Goal: Information Seeking & Learning: Find contact information

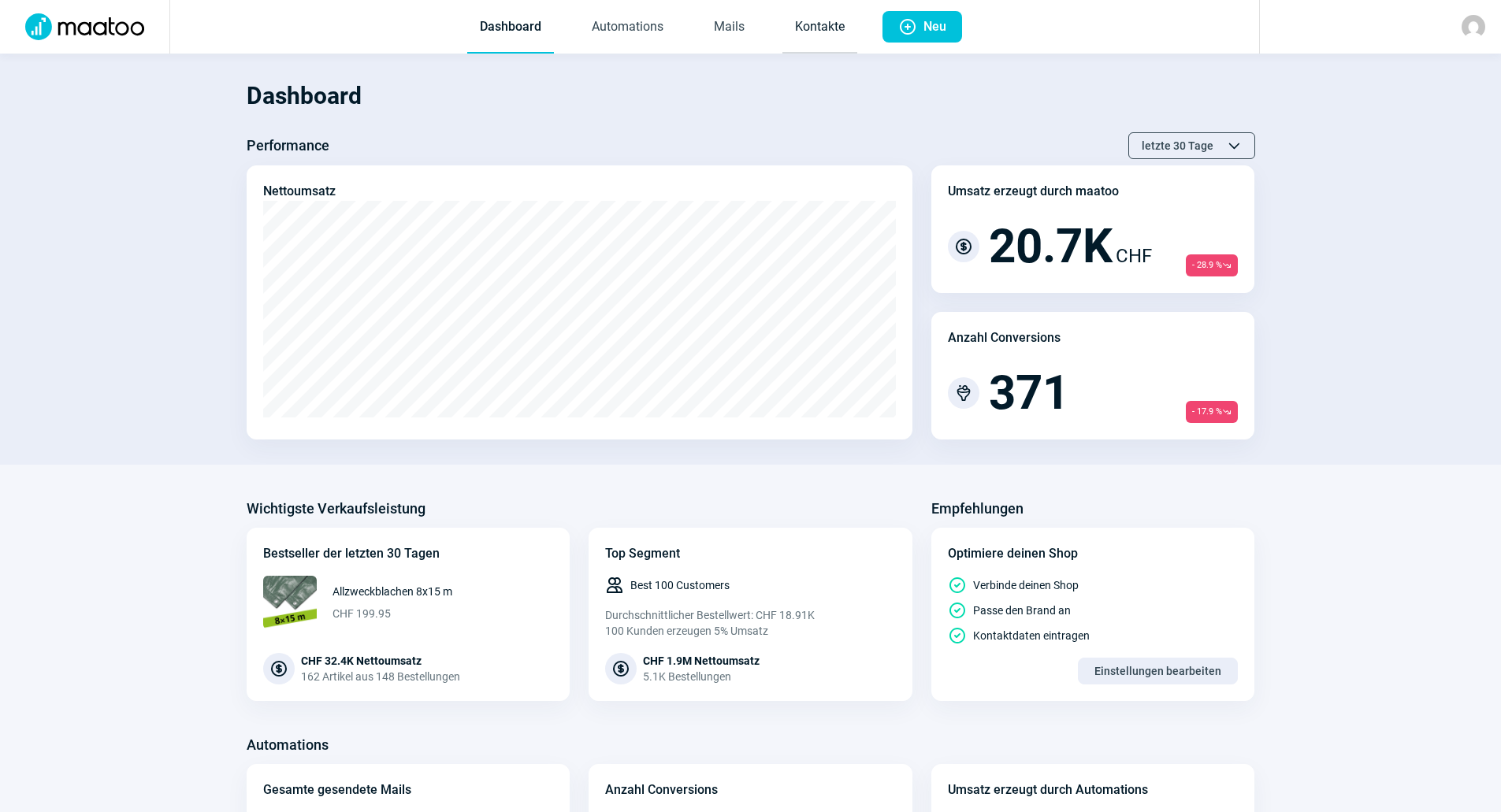
click at [826, 26] on link "Kontakte" at bounding box center [819, 27] width 75 height 52
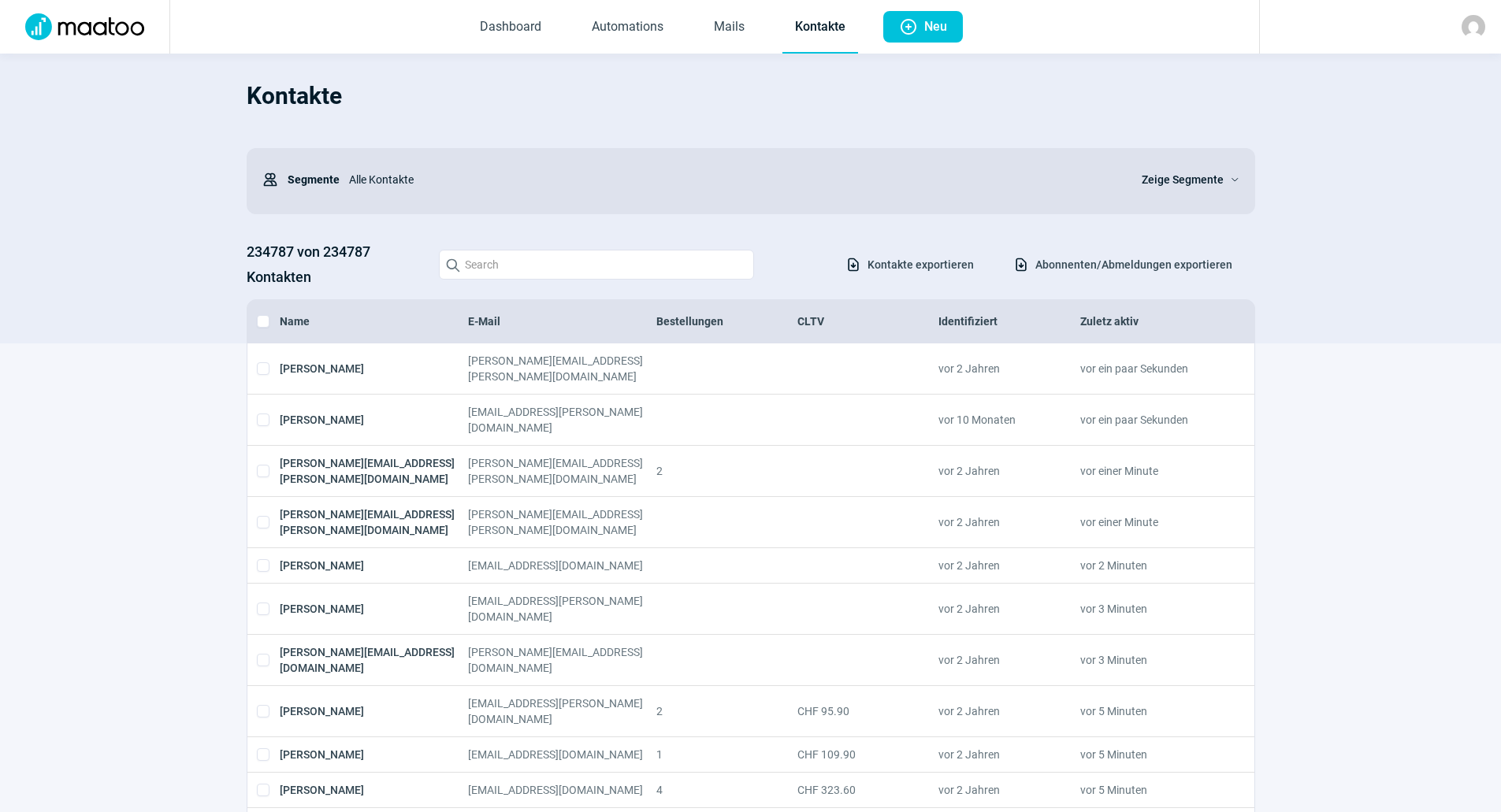
click at [1483, 22] on img at bounding box center [1473, 27] width 24 height 24
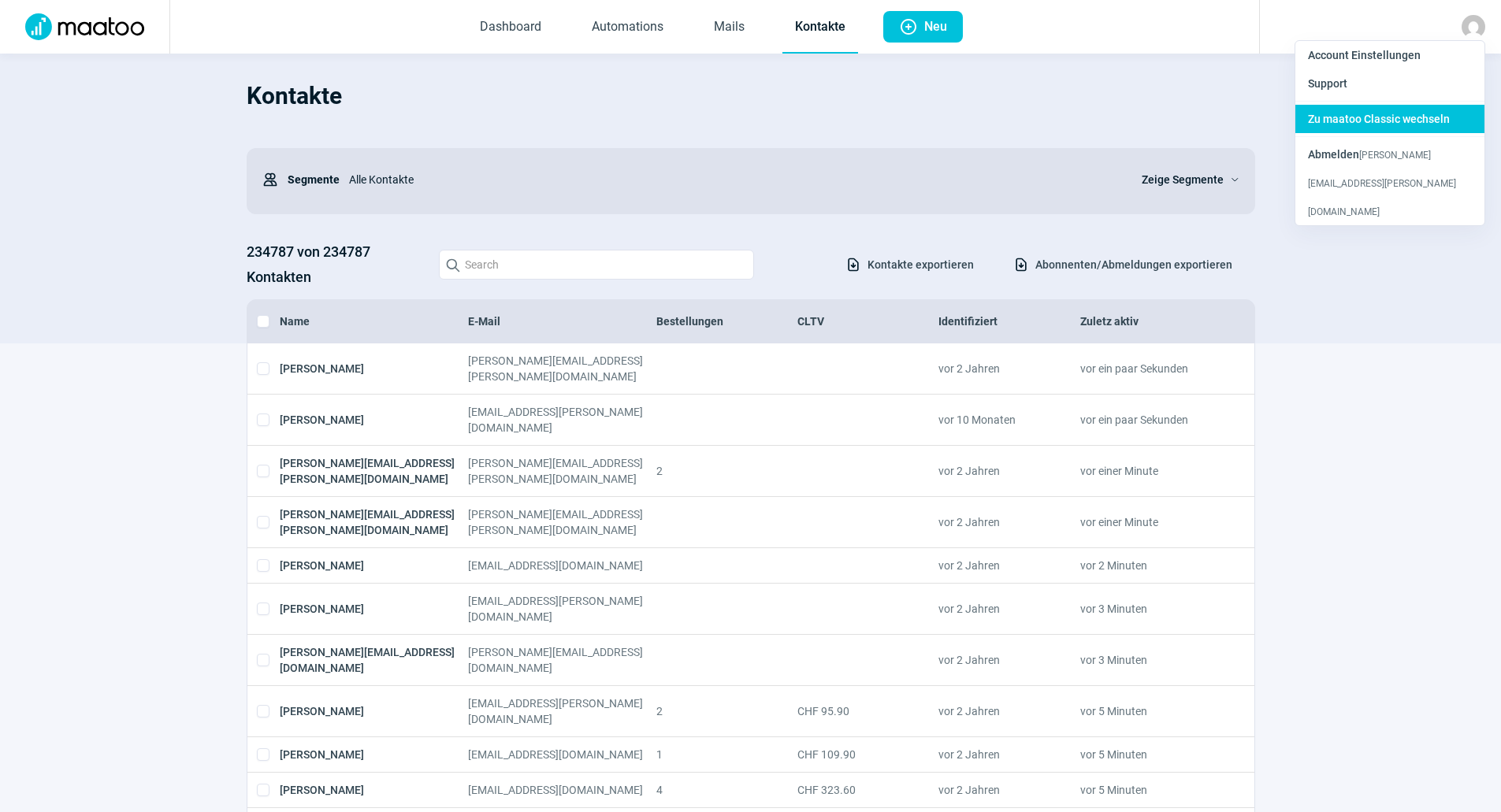
click at [1360, 117] on span "Zu maatoo Classic wechseln" at bounding box center [1378, 118] width 141 height 12
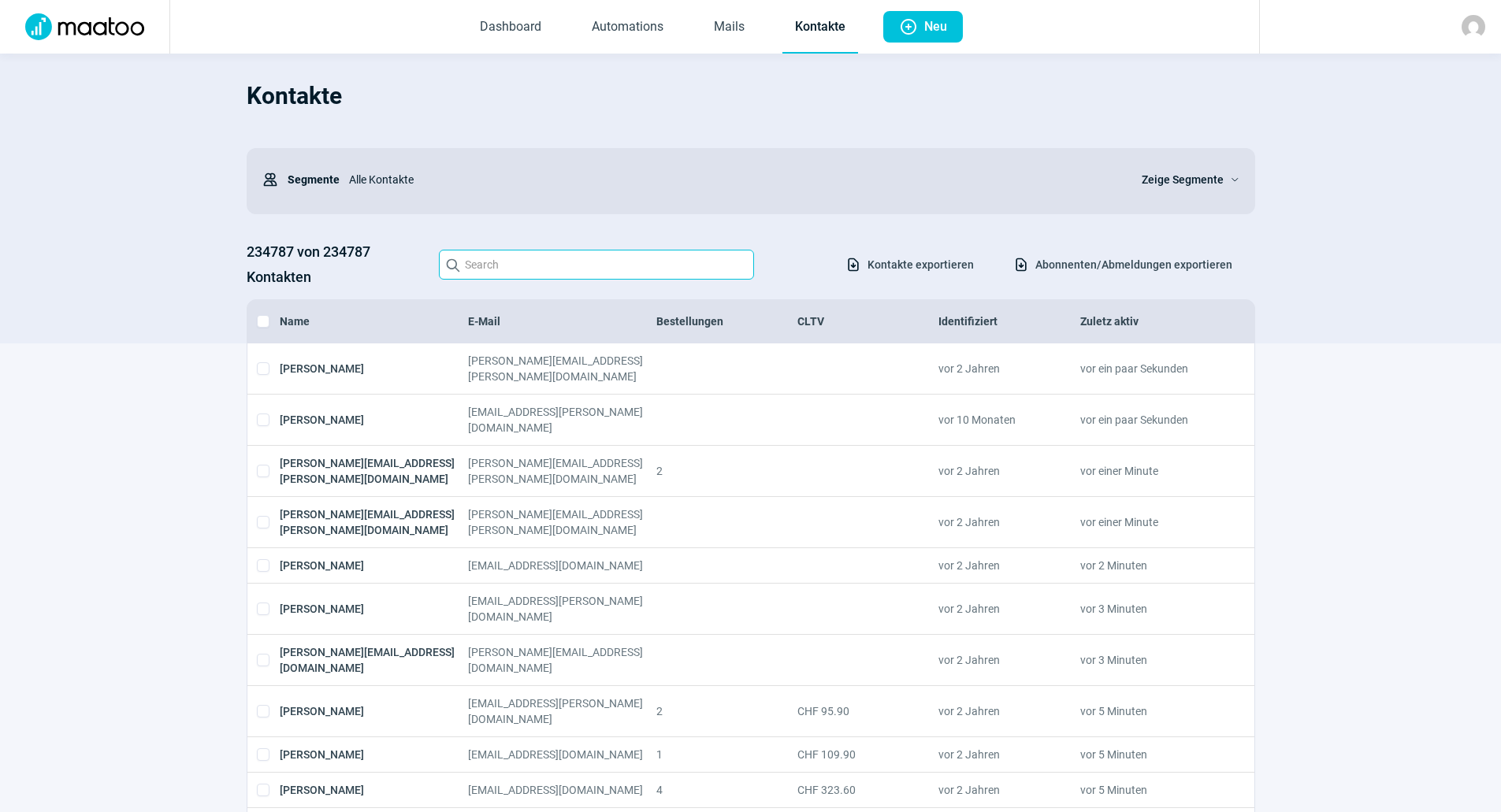
click at [621, 269] on input "Search icon" at bounding box center [596, 265] width 315 height 30
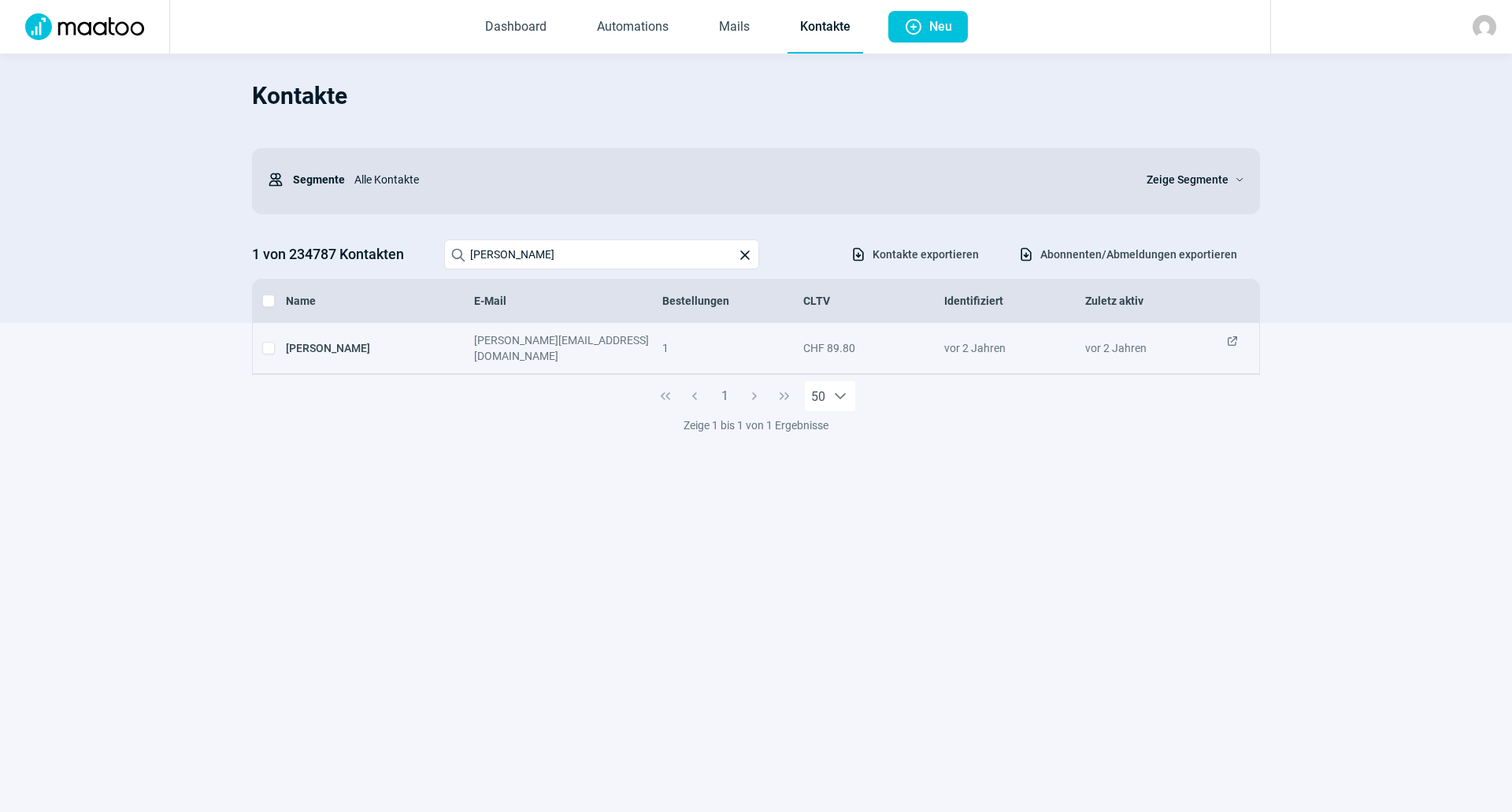
click at [1235, 342] on span "ExternalLink icon" at bounding box center [1233, 348] width 12 height 32
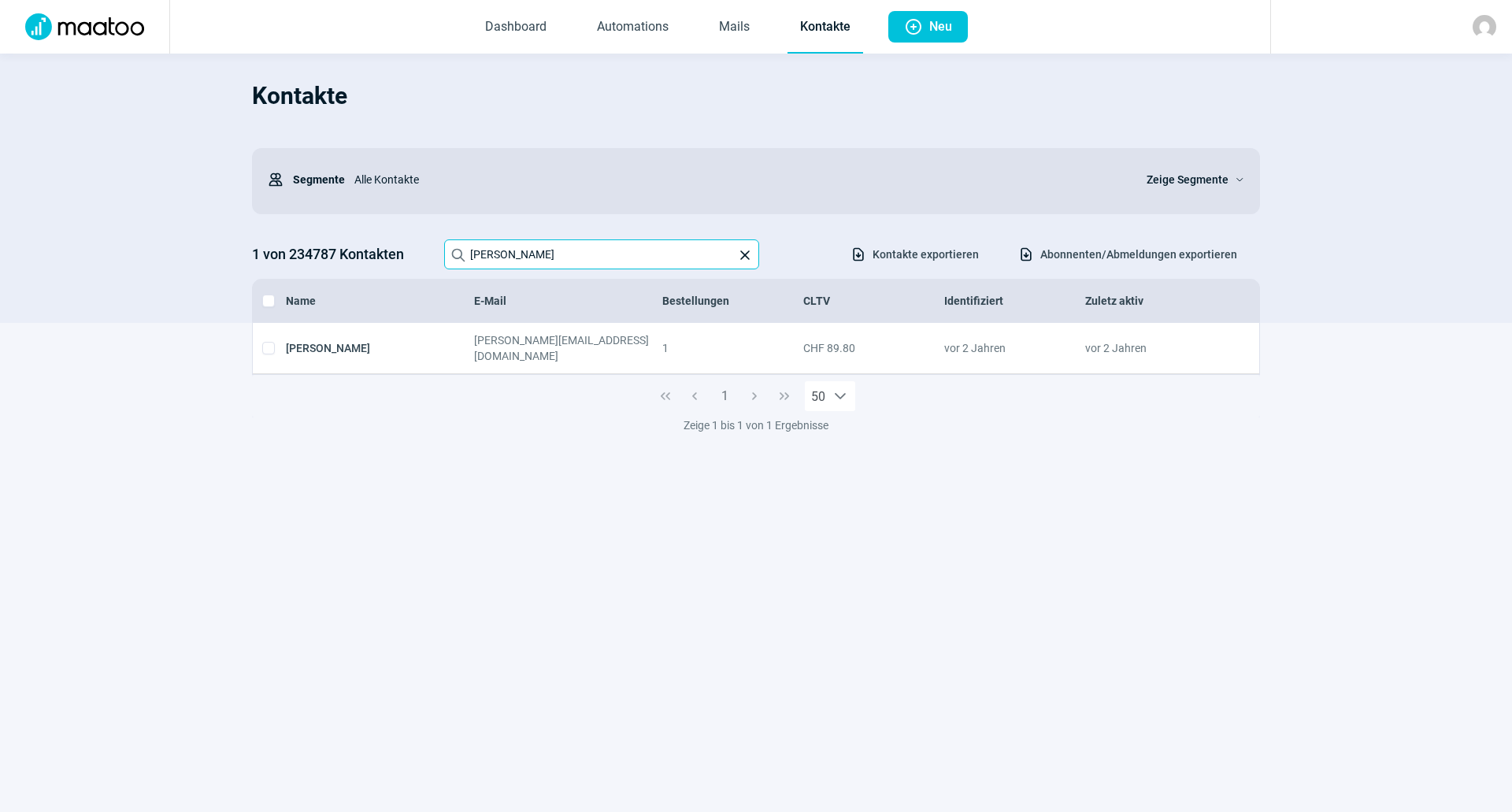
click at [558, 250] on input "[PERSON_NAME]" at bounding box center [602, 254] width 315 height 30
click at [586, 251] on input "[PERSON_NAME]" at bounding box center [602, 254] width 315 height 30
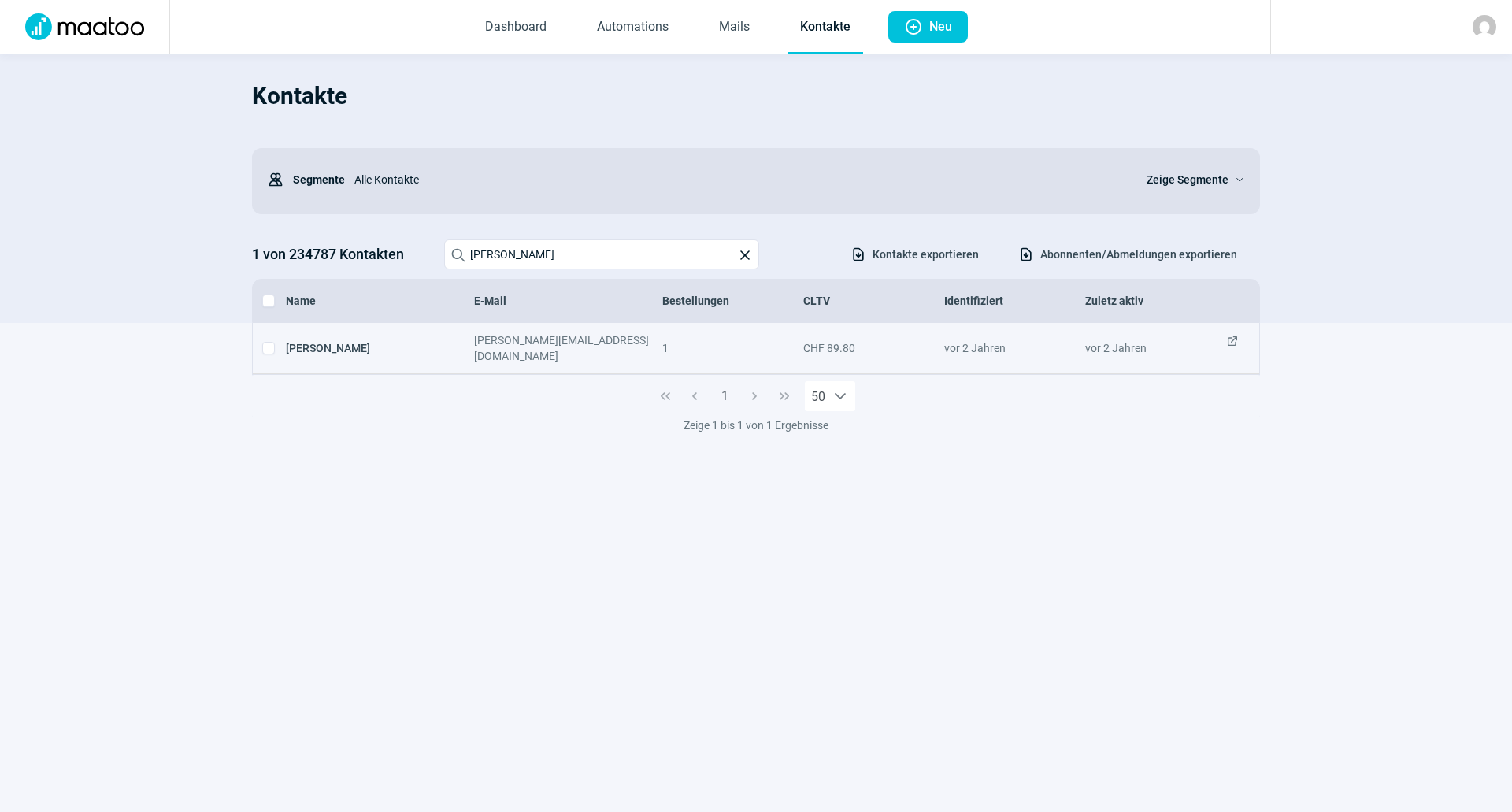
click at [566, 333] on div "[PERSON_NAME][EMAIL_ADDRESS][DOMAIN_NAME]" at bounding box center [567, 348] width 188 height 32
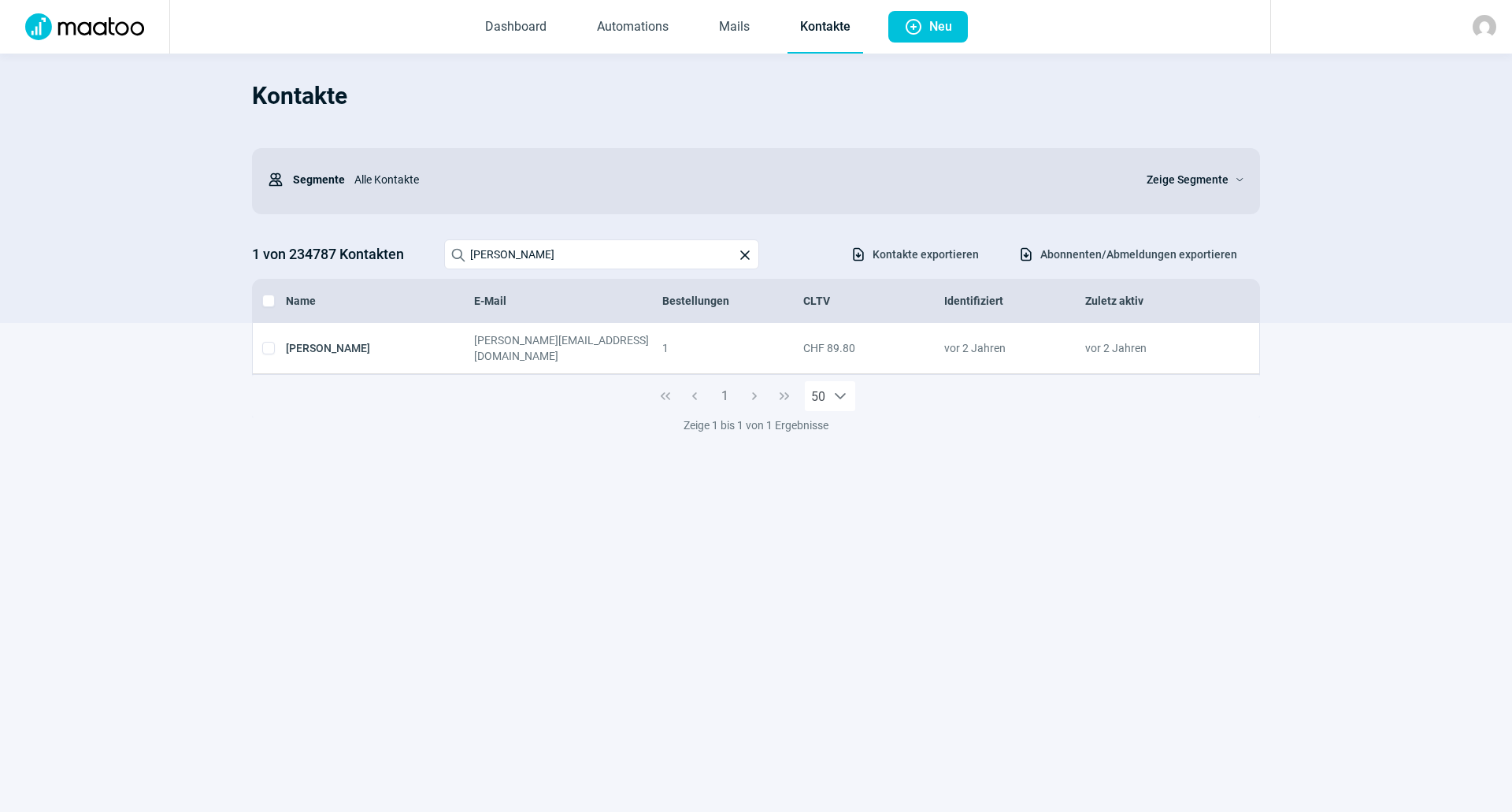
click at [414, 431] on section "[PERSON_NAME] [PERSON_NAME][EMAIL_ADDRESS][DOMAIN_NAME] 1 CHF 89.80 vor 2 Jahre…" at bounding box center [756, 415] width 1512 height 186
click at [576, 255] on input "[PERSON_NAME]" at bounding box center [602, 254] width 315 height 30
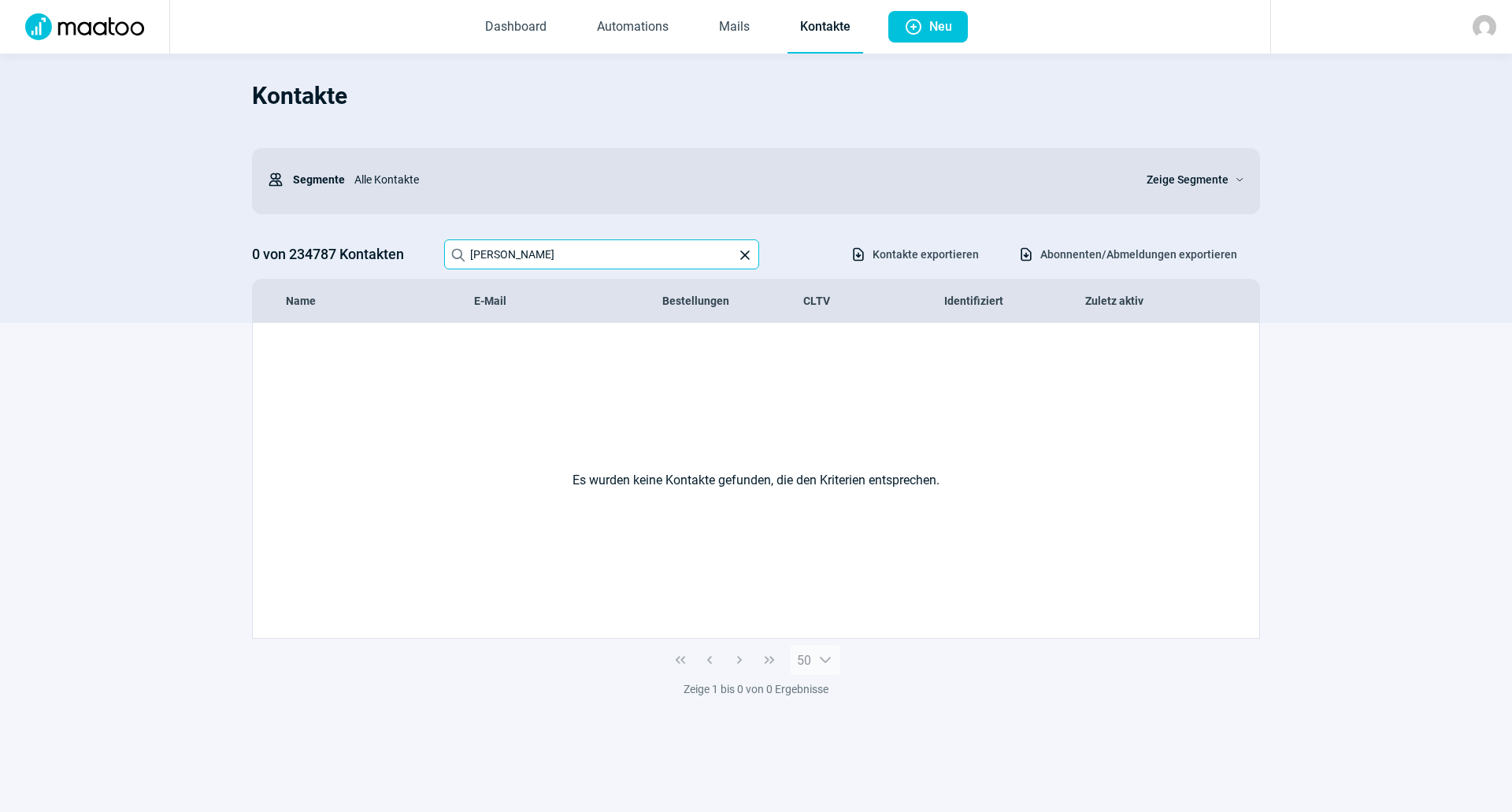
drag, startPoint x: 574, startPoint y: 260, endPoint x: 335, endPoint y: 262, distance: 239.0
click at [335, 262] on div "0 von 234787 Kontakten Search icon [PERSON_NAME] X icon Download icon Kontakte …" at bounding box center [756, 254] width 1008 height 30
drag, startPoint x: 552, startPoint y: 254, endPoint x: 413, endPoint y: 248, distance: 139.1
click at [250, 222] on section "Kontakte Users icon Segmente Alle Kontakte Zeige Segmente ChevronDown icon 0 vo…" at bounding box center [756, 188] width 1512 height 269
drag, startPoint x: 593, startPoint y: 264, endPoint x: 394, endPoint y: 242, distance: 200.2
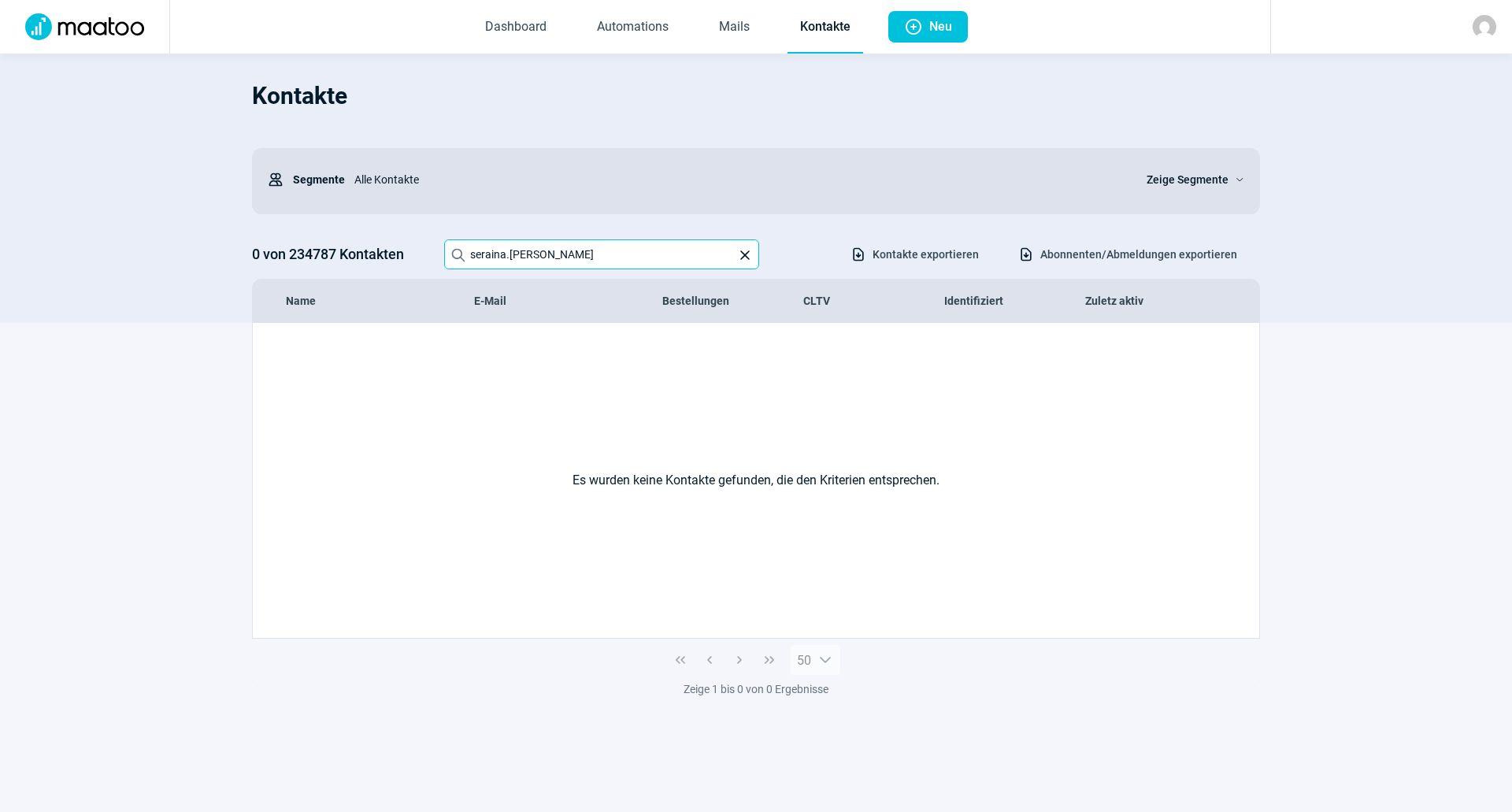
click at [394, 242] on div "0 von 234787 Kontakten Search icon [PERSON_NAME].[PERSON_NAME] X icon Download …" at bounding box center [756, 254] width 1008 height 30
type input "D"
type input "d"
click at [603, 262] on input "[PERSON_NAME][EMAIL_ADDRESS][PERSON_NAME][DOMAIN_NAME]" at bounding box center [602, 254] width 315 height 30
click at [621, 358] on div "Es wurden keine Kontakte gefunden, die den Kriterien entsprechen." at bounding box center [756, 480] width 1007 height 315
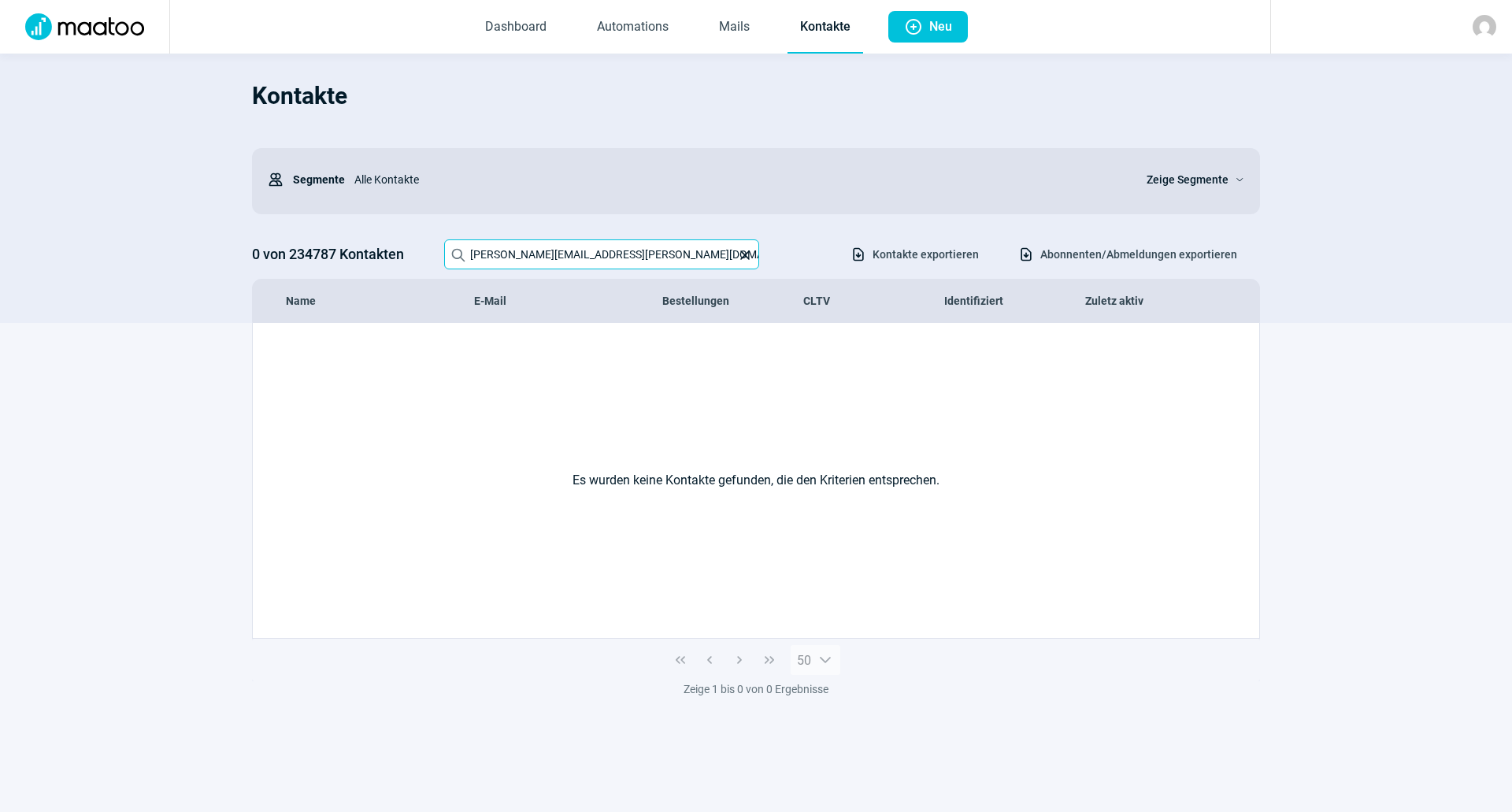
click at [508, 255] on input "[PERSON_NAME][EMAIL_ADDRESS][PERSON_NAME][DOMAIN_NAME]" at bounding box center [602, 254] width 315 height 30
click at [586, 249] on input "Denise [EMAIL_ADDRESS][DOMAIN_NAME]" at bounding box center [602, 254] width 315 height 30
drag, startPoint x: 528, startPoint y: 257, endPoint x: 606, endPoint y: 260, distance: 78.1
click at [606, 260] on input "[PERSON_NAME]" at bounding box center [602, 254] width 315 height 30
drag, startPoint x: 558, startPoint y: 249, endPoint x: 339, endPoint y: 238, distance: 219.3
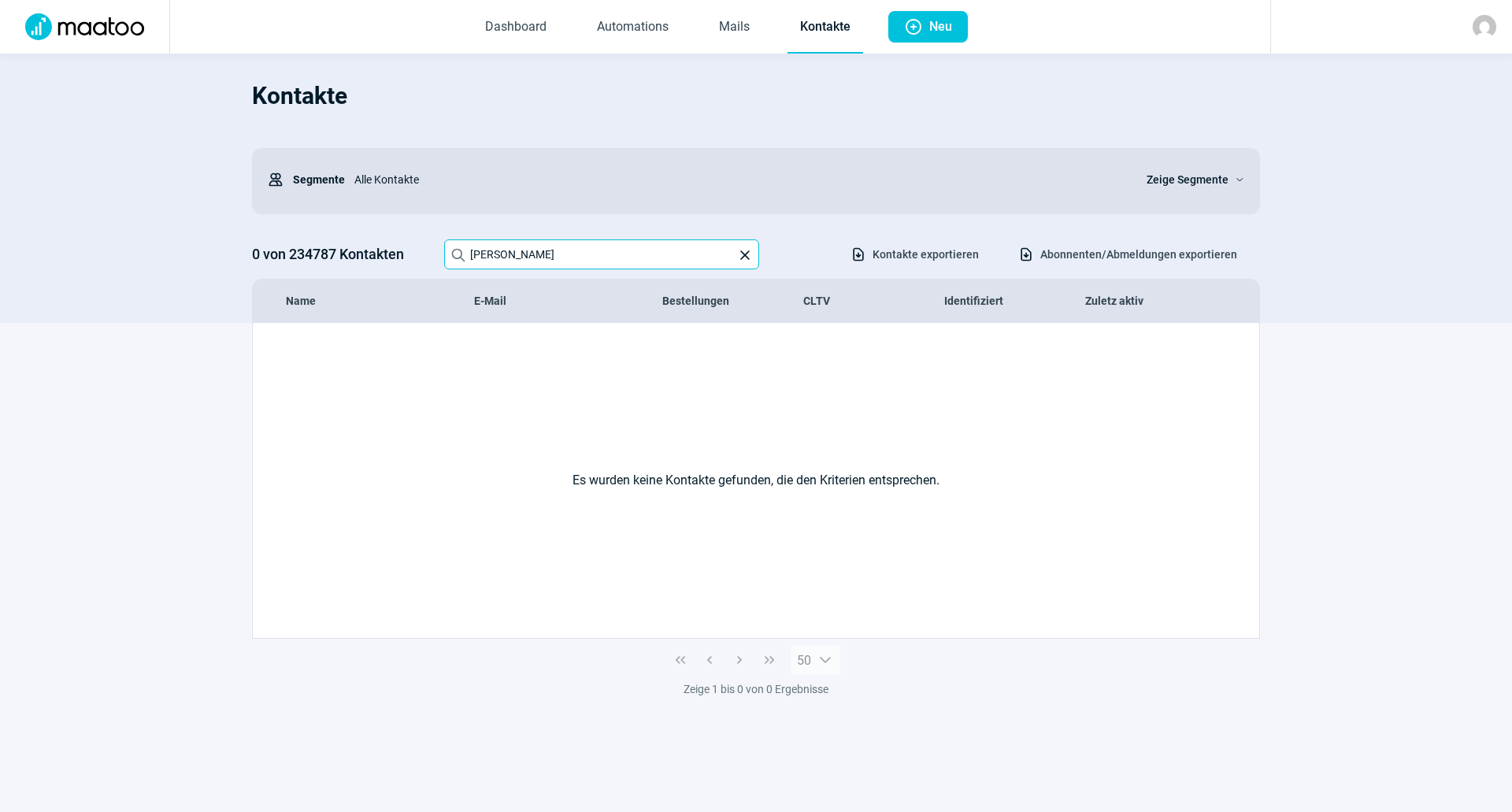
click at [339, 238] on div "Kontakte Users icon Segmente Alle Kontakte Zeige Segmente ChevronDown icon 0 vo…" at bounding box center [756, 195] width 1008 height 254
drag, startPoint x: 612, startPoint y: 261, endPoint x: 435, endPoint y: 244, distance: 177.8
click at [435, 244] on div "0 von 234787 Kontakten Search icon [PERSON_NAME][EMAIL_ADDRESS] X icon Download…" at bounding box center [756, 254] width 1008 height 30
type input "k"
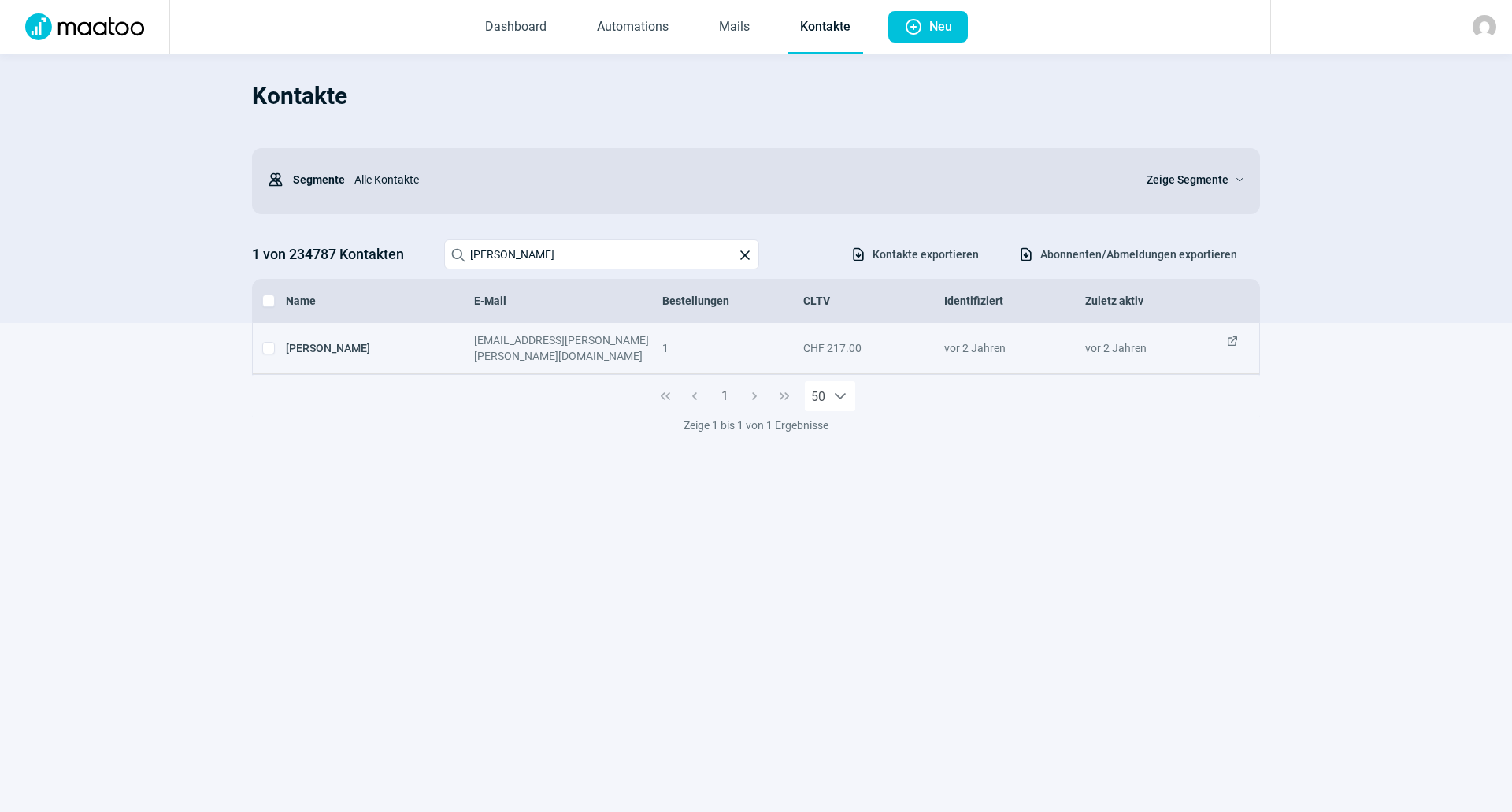
click at [545, 345] on div "[EMAIL_ADDRESS][PERSON_NAME][PERSON_NAME][DOMAIN_NAME]" at bounding box center [567, 348] width 188 height 32
click at [1240, 339] on div "ExternalLink icon" at bounding box center [1238, 348] width 24 height 32
click at [1235, 339] on span "ExternalLink icon" at bounding box center [1233, 348] width 12 height 32
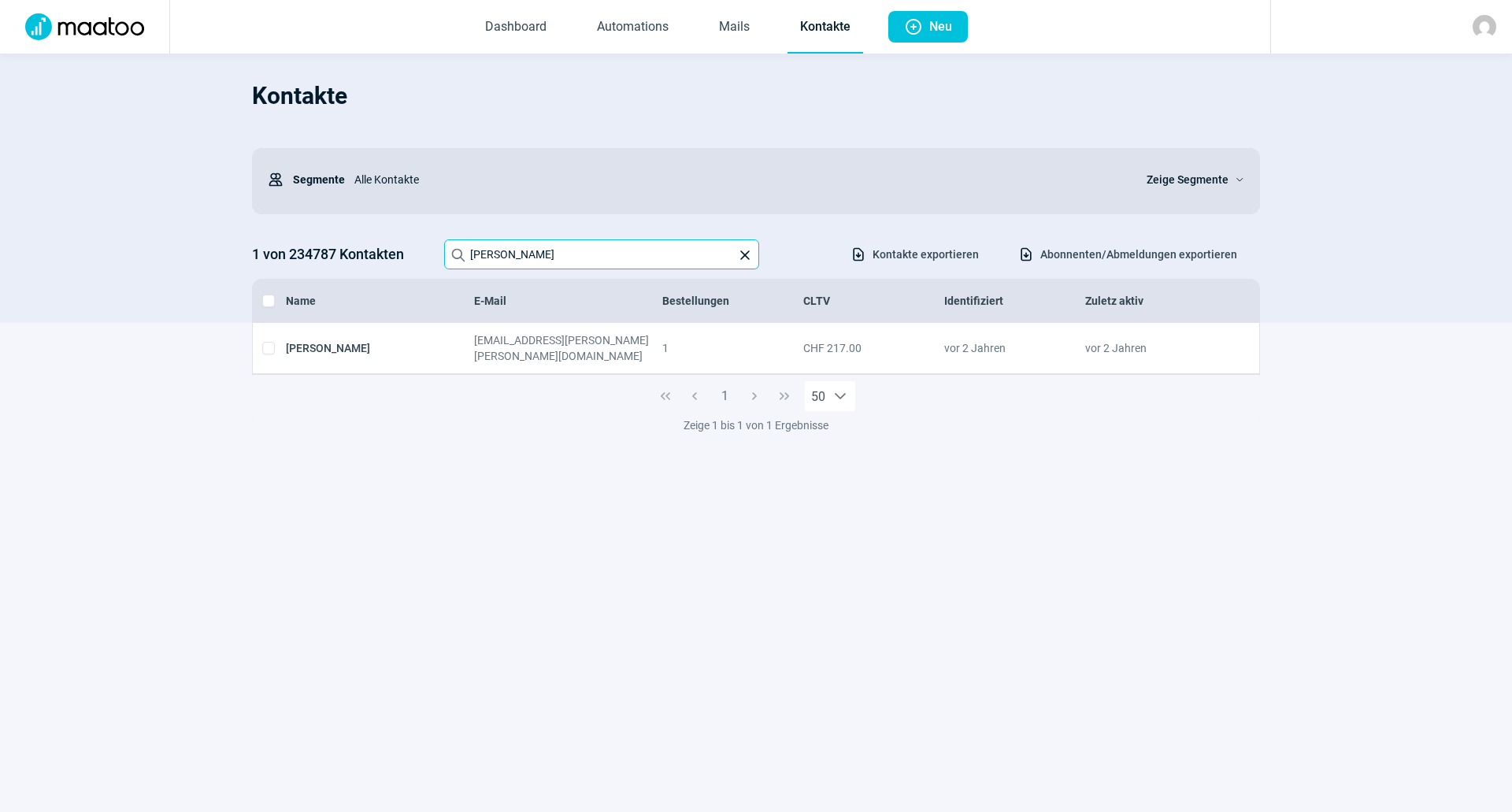
click at [576, 255] on input "[PERSON_NAME]" at bounding box center [602, 254] width 315 height 30
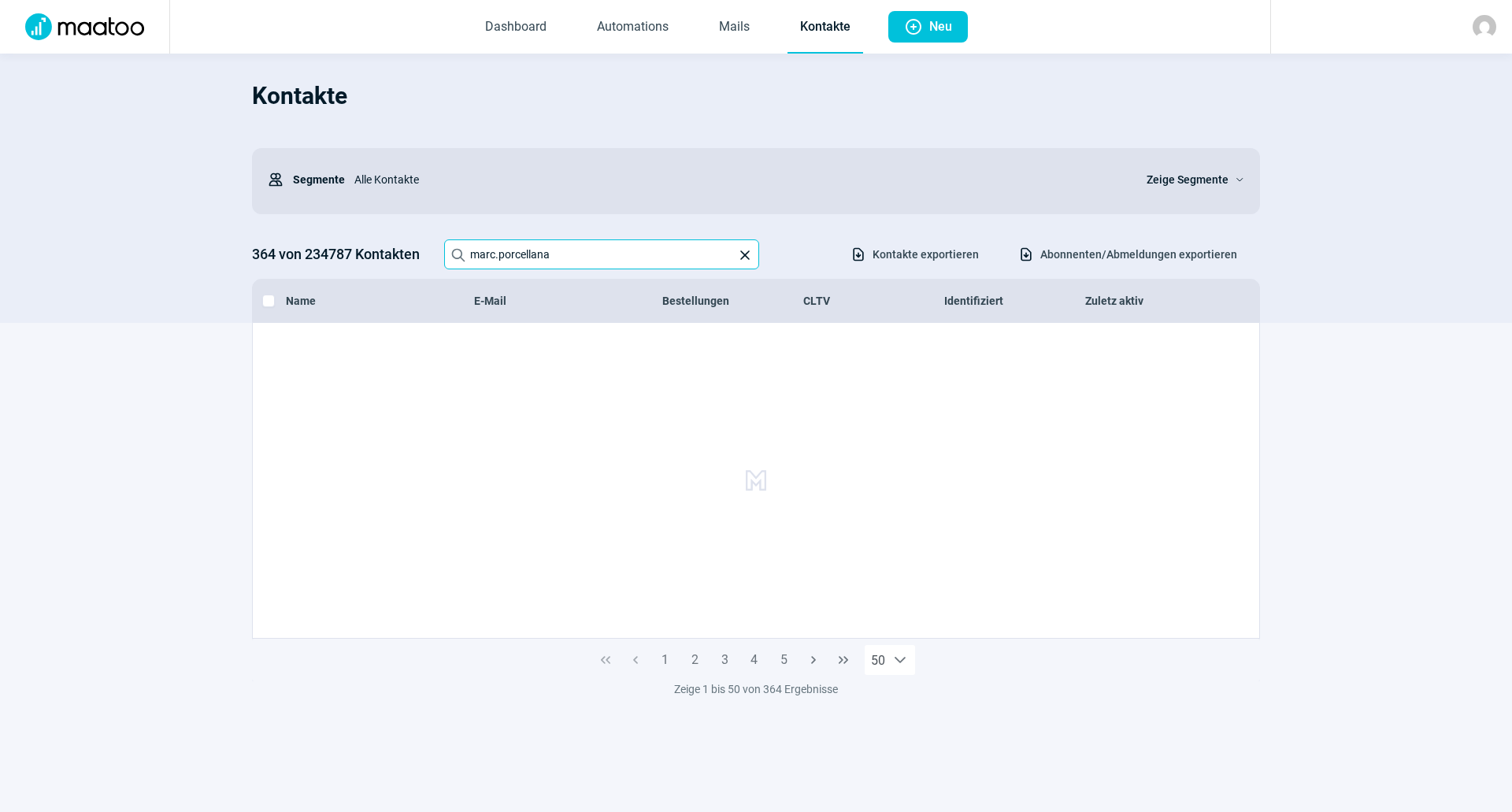
type input "marc.porcellana"
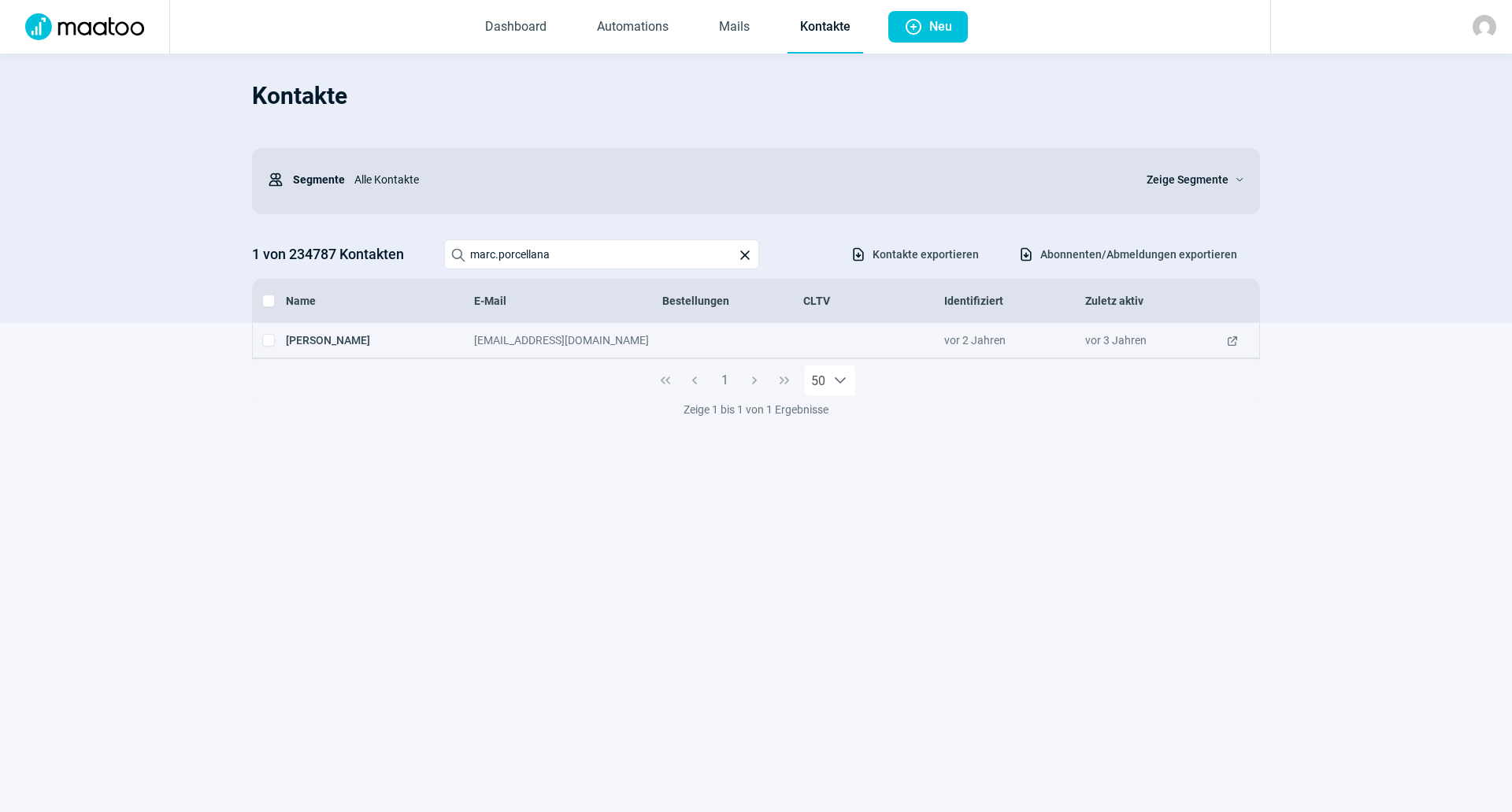
click at [1234, 343] on span "ExternalLink icon" at bounding box center [1233, 340] width 12 height 16
